Goal: Task Accomplishment & Management: Complete application form

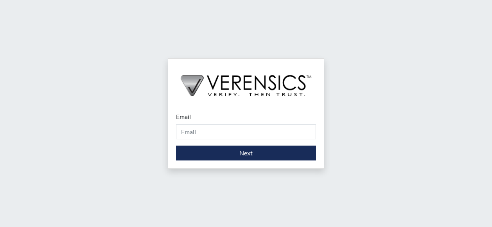
click at [205, 120] on div "Email Please provide your email address." at bounding box center [246, 125] width 140 height 27
click at [206, 115] on div "Email Please provide your email address." at bounding box center [246, 125] width 140 height 27
click at [206, 113] on div "Email Please provide your email address." at bounding box center [246, 125] width 140 height 27
drag, startPoint x: 199, startPoint y: 109, endPoint x: 191, endPoint y: 131, distance: 23.4
click at [191, 131] on div "Email Please provide your email address. Next" at bounding box center [246, 136] width 156 height 64
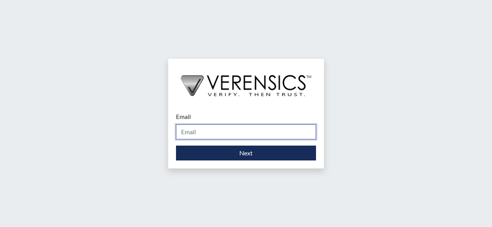
click at [191, 131] on input "Email" at bounding box center [246, 131] width 140 height 15
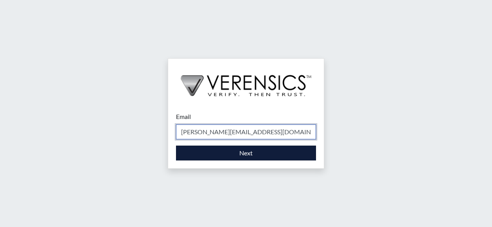
type input "[PERSON_NAME][EMAIL_ADDRESS][DOMAIN_NAME]"
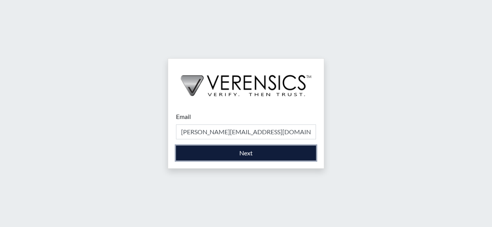
click at [197, 148] on button "Next" at bounding box center [246, 152] width 140 height 15
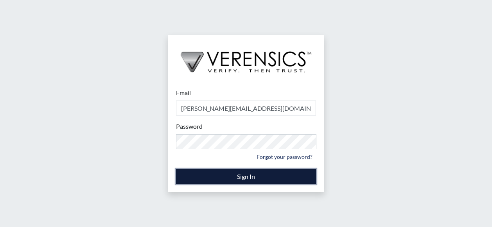
click at [184, 173] on button "Sign In" at bounding box center [246, 176] width 140 height 15
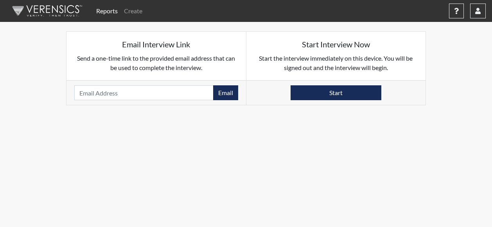
click at [106, 11] on link "Reports" at bounding box center [107, 11] width 28 height 16
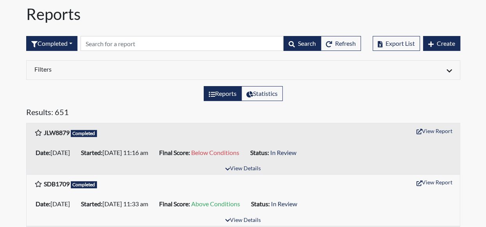
scroll to position [39, 0]
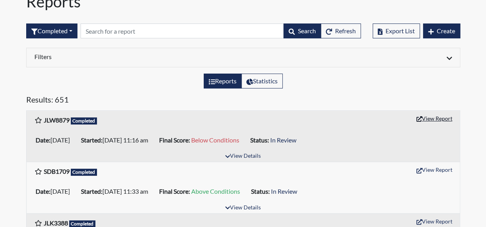
click at [437, 117] on button "View Report" at bounding box center [434, 118] width 43 height 12
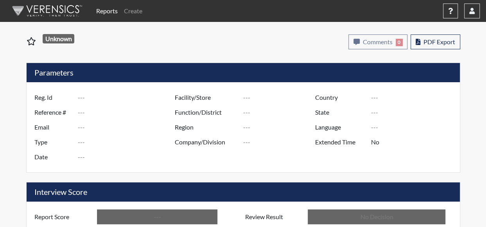
type input "JLW8879"
type input "51046"
type input "---"
type input "Corrections Pre-Employment"
type input "Sep 2, 2025"
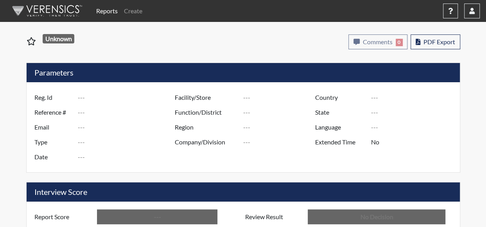
type input "[PERSON_NAME] CTC"
type input "[GEOGRAPHIC_DATA]"
type input "[US_STATE]"
type input "English"
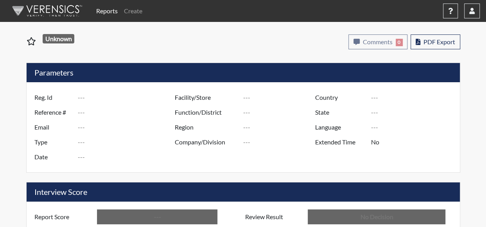
type input "Below Conditions"
type input "In Review"
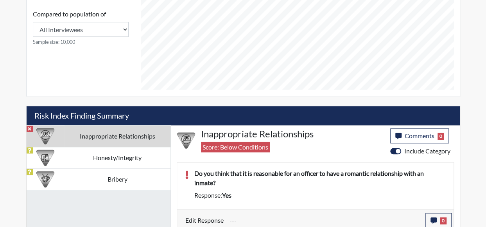
scroll to position [369, 0]
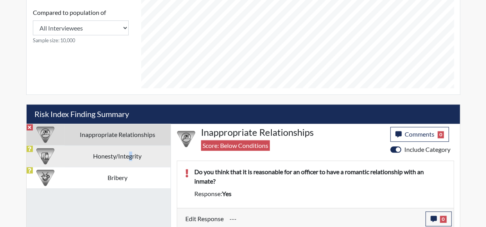
click at [132, 157] on td "Honesty/Integrity" at bounding box center [117, 155] width 106 height 21
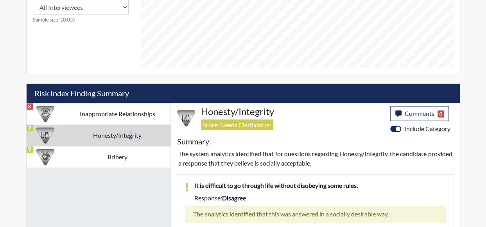
scroll to position [395, 0]
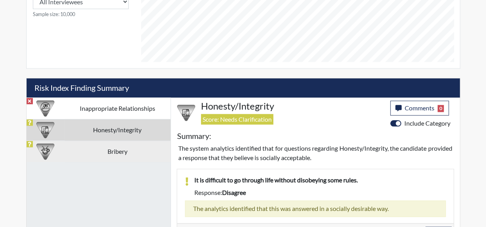
click at [120, 145] on td "Bribery" at bounding box center [117, 150] width 106 height 21
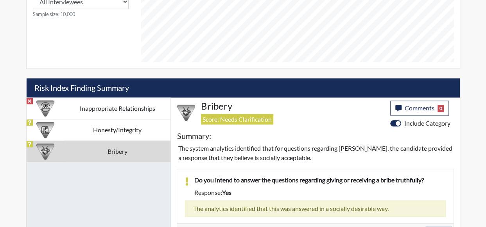
click at [141, 105] on td "Inappropriate Relationships" at bounding box center [117, 107] width 106 height 21
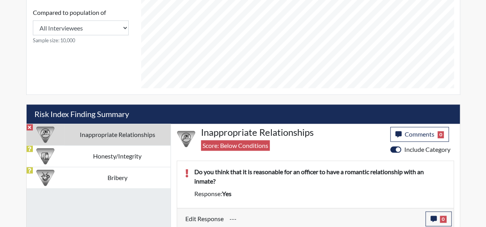
click at [247, 214] on input "---" at bounding box center [324, 218] width 190 height 15
click at [255, 211] on input "---" at bounding box center [324, 218] width 190 height 15
click at [252, 190] on div "Response: yes" at bounding box center [319, 193] width 263 height 9
click at [227, 190] on span "yes" at bounding box center [226, 193] width 9 height 7
click at [254, 216] on input "---" at bounding box center [324, 218] width 190 height 15
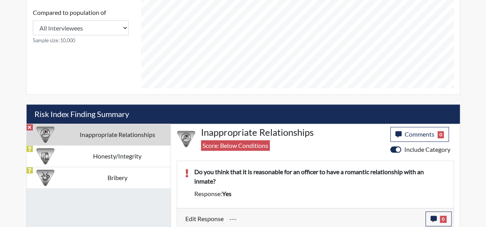
click at [285, 217] on input "---" at bounding box center [324, 218] width 190 height 15
click at [252, 217] on input "---" at bounding box center [324, 218] width 190 height 15
click at [246, 216] on input "---" at bounding box center [324, 218] width 190 height 15
click at [247, 216] on input "---" at bounding box center [324, 218] width 190 height 15
click at [239, 216] on input "---" at bounding box center [324, 218] width 190 height 15
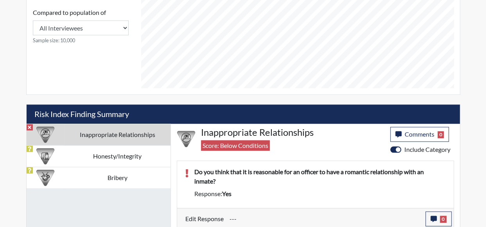
click at [239, 216] on input "---" at bounding box center [324, 218] width 190 height 15
drag, startPoint x: 239, startPoint y: 216, endPoint x: 235, endPoint y: 214, distance: 4.6
click at [235, 214] on input "---" at bounding box center [324, 218] width 190 height 15
click at [434, 217] on icon "button" at bounding box center [433, 218] width 6 height 6
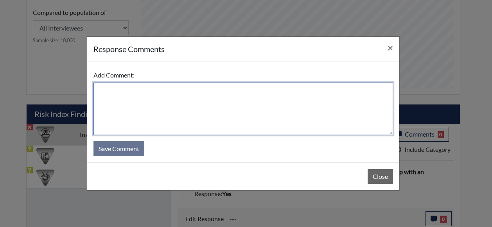
click at [106, 93] on textarea at bounding box center [242, 108] width 299 height 52
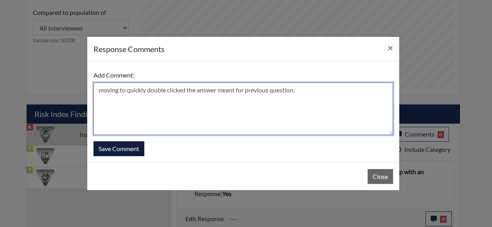
type textarea "moving to quickly double clicked the answer meant for previous question."
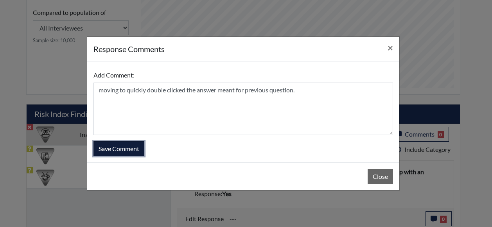
click at [127, 150] on button "Save Comment" at bounding box center [118, 148] width 51 height 15
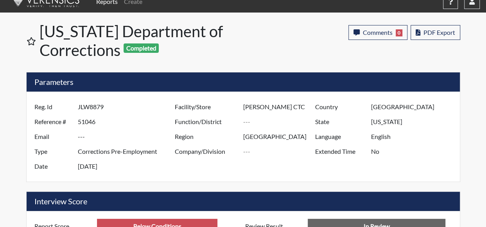
scroll to position [0, 0]
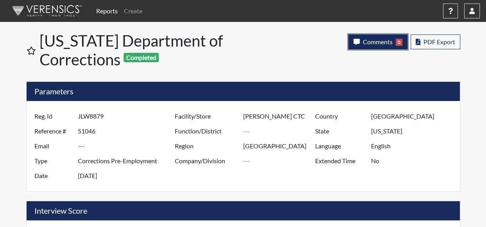
click at [371, 39] on span "Comments" at bounding box center [378, 41] width 30 height 7
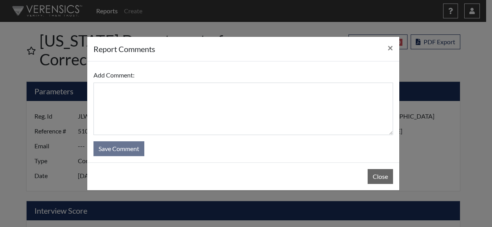
click at [462, 58] on div "report Comments × Add Comment: Save Comment Close" at bounding box center [246, 113] width 492 height 227
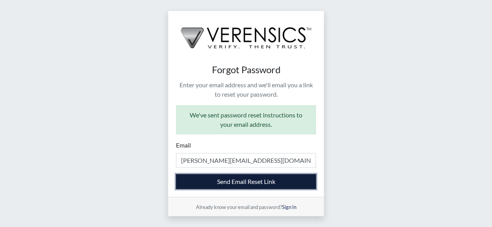
click at [250, 179] on button "Send Email Reset Link" at bounding box center [246, 181] width 140 height 15
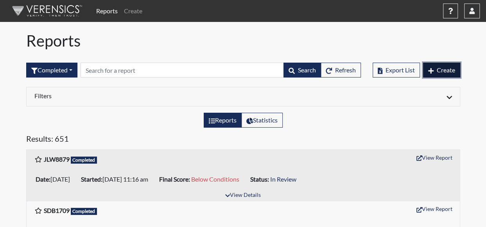
click at [446, 64] on button "Create" at bounding box center [441, 70] width 37 height 15
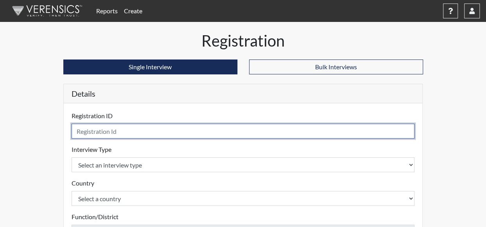
click at [180, 134] on input "text" at bounding box center [243, 131] width 343 height 15
type input "DDG3641"
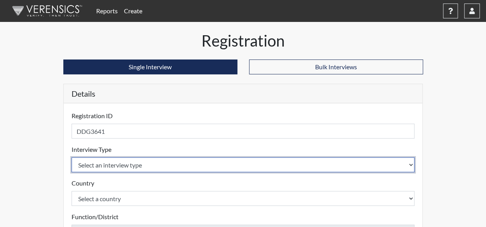
click at [409, 164] on select "Select an interview type Corrections Pre-Employment" at bounding box center [243, 164] width 343 height 15
select select "ff733e93-e1bf-11ea-9c9f-0eff0cf7eb8f"
click at [72, 157] on select "Select an interview type Corrections Pre-Employment" at bounding box center [243, 164] width 343 height 15
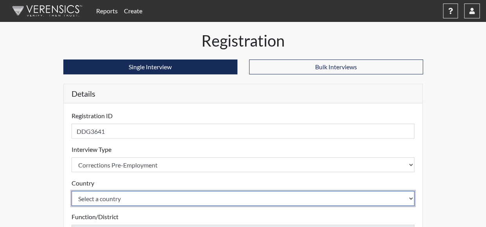
click at [410, 197] on select "Select a country [GEOGRAPHIC_DATA] [GEOGRAPHIC_DATA]" at bounding box center [243, 198] width 343 height 15
select select "united-states-of-[GEOGRAPHIC_DATA]"
click at [72, 191] on select "Select a country [GEOGRAPHIC_DATA] [GEOGRAPHIC_DATA]" at bounding box center [243, 198] width 343 height 15
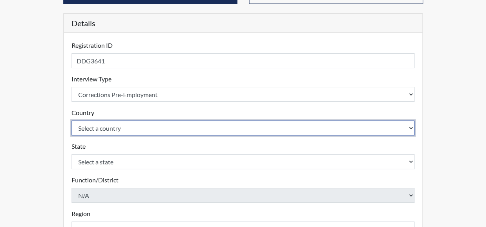
scroll to position [78, 0]
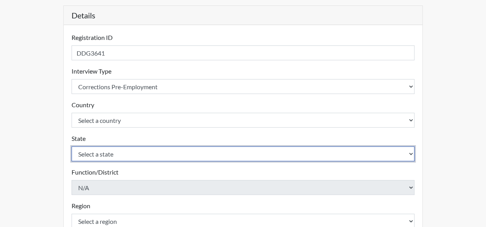
click at [412, 152] on select "Select a state [US_STATE] [US_STATE] [US_STATE] [US_STATE] [US_STATE] [US_STATE…" at bounding box center [243, 153] width 343 height 15
select select "GA"
click at [72, 146] on select "Select a state [US_STATE] [US_STATE] [US_STATE] [US_STATE] [US_STATE] [US_STATE…" at bounding box center [243, 153] width 343 height 15
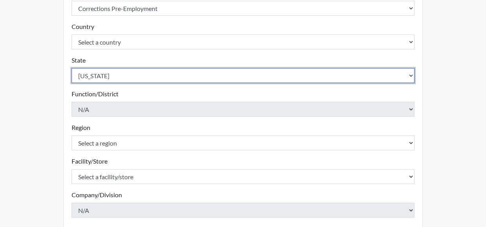
scroll to position [195, 0]
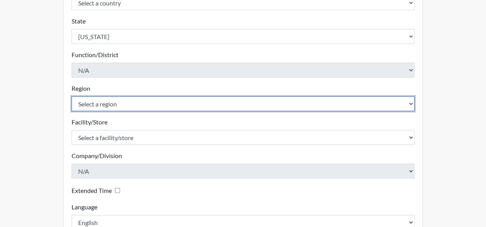
click at [413, 103] on select "Select a region [GEOGRAPHIC_DATA]" at bounding box center [243, 103] width 343 height 15
select select "8bdab1f8-09d2-48bf-ae6d-f2dae3084107"
click at [72, 96] on select "Select a region [GEOGRAPHIC_DATA]" at bounding box center [243, 103] width 343 height 15
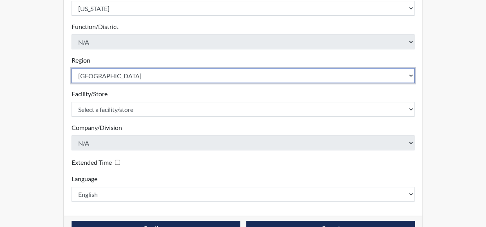
scroll to position [235, 0]
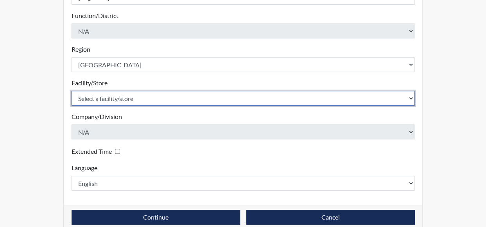
click at [410, 98] on select "Select a facility/store [PERSON_NAME][GEOGRAPHIC_DATA] West Central ITF" at bounding box center [243, 98] width 343 height 15
select select "7dbfb628-fd97-406c-b1e4-c9d10a29ecfb"
click at [72, 91] on select "Select a facility/store [PERSON_NAME][GEOGRAPHIC_DATA] West Central ITF" at bounding box center [243, 98] width 343 height 15
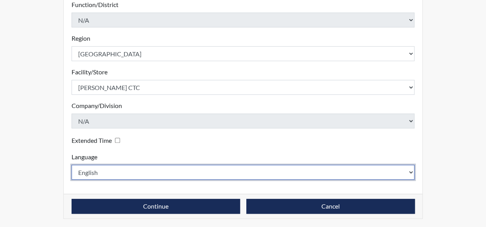
click at [409, 170] on select "English Spanish" at bounding box center [243, 172] width 343 height 15
click at [72, 165] on select "English Spanish" at bounding box center [243, 172] width 343 height 15
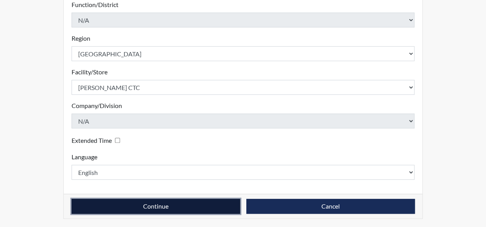
click at [159, 204] on button "Continue" at bounding box center [156, 206] width 168 height 15
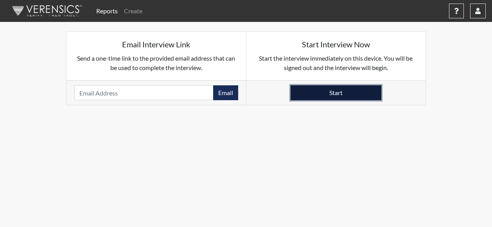
click at [347, 93] on button "Start" at bounding box center [335, 92] width 91 height 15
